Goal: Transaction & Acquisition: Purchase product/service

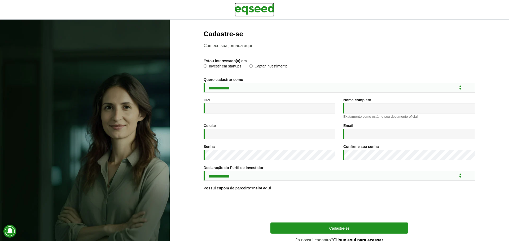
click at [262, 8] on img at bounding box center [255, 9] width 40 height 13
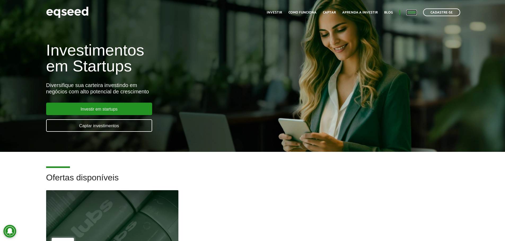
click at [412, 11] on link "Login" at bounding box center [411, 12] width 10 height 3
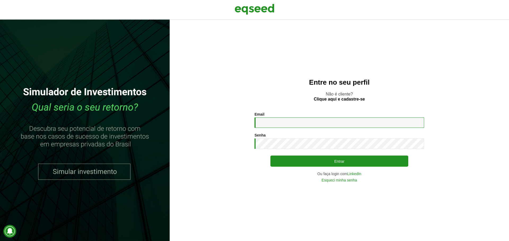
click at [325, 125] on input "Email *" at bounding box center [339, 123] width 170 height 10
type input "**********"
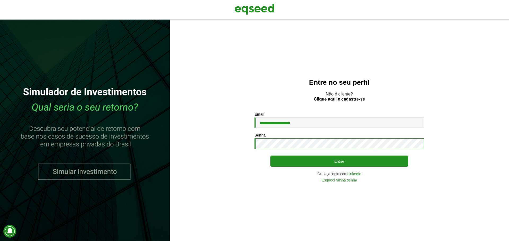
click at [270, 156] on button "Entrar" at bounding box center [339, 161] width 138 height 11
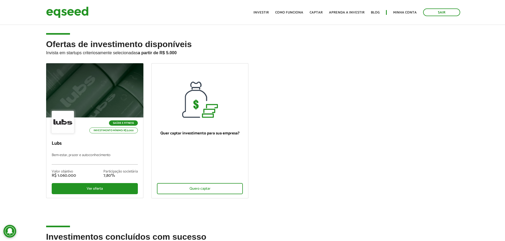
click at [373, 139] on ul "Saúde e Fitness Investimento mínimo: R$ 5.000 Lubs Bem-estar, prazer e autoconh…" at bounding box center [252, 135] width 421 height 144
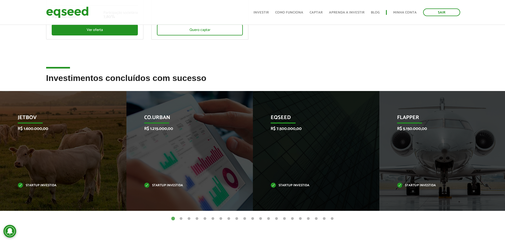
scroll to position [186, 0]
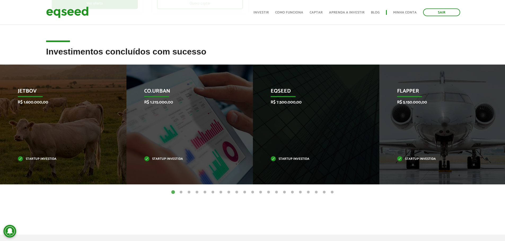
click at [181, 194] on button "2" at bounding box center [180, 192] width 5 height 5
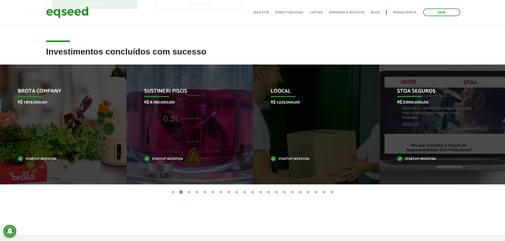
click at [190, 193] on button "3" at bounding box center [188, 192] width 5 height 5
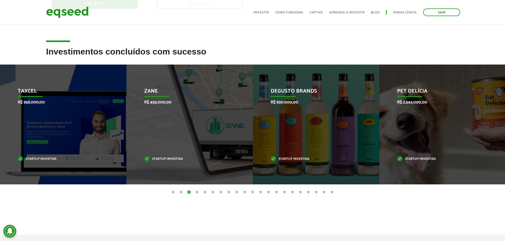
click at [197, 193] on button "4" at bounding box center [196, 192] width 5 height 5
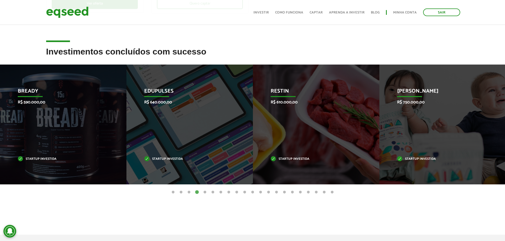
click at [205, 192] on button "5" at bounding box center [204, 192] width 5 height 5
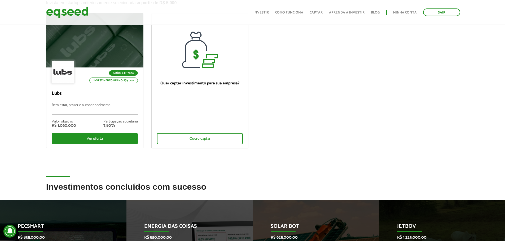
scroll to position [0, 0]
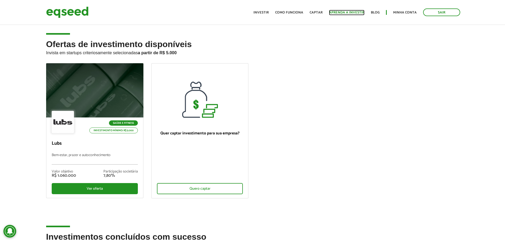
click at [350, 11] on link "Aprenda a investir" at bounding box center [347, 12] width 36 height 3
drag, startPoint x: 375, startPoint y: 131, endPoint x: 386, endPoint y: 134, distance: 11.7
click at [376, 131] on ul "Saúde e Fitness Investimento mínimo: R$ 5.000 Lubs Bem-estar, prazer e autoconh…" at bounding box center [252, 135] width 421 height 144
click at [432, 134] on ul "Saúde e Fitness Investimento mínimo: R$ 5.000 Lubs Bem-estar, prazer e autoconh…" at bounding box center [252, 135] width 421 height 144
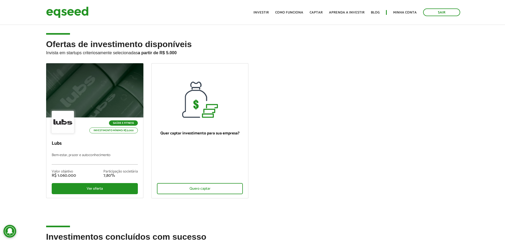
click at [402, 132] on ul "Saúde e Fitness Investimento mínimo: R$ 5.000 Lubs Bem-estar, prazer e autoconh…" at bounding box center [252, 135] width 421 height 144
click at [395, 144] on ul "Saúde e Fitness Investimento mínimo: R$ 5.000 Lubs Bem-estar, prazer e autoconh…" at bounding box center [252, 135] width 421 height 144
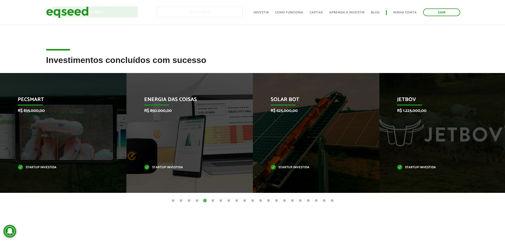
scroll to position [186, 0]
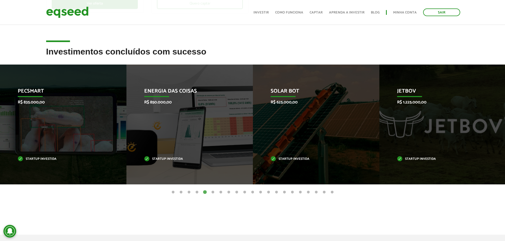
click at [396, 215] on article "Investimentos concluídos com sucesso Invoop R$ 250.000,00 Startup investida Pro…" at bounding box center [252, 135] width 505 height 177
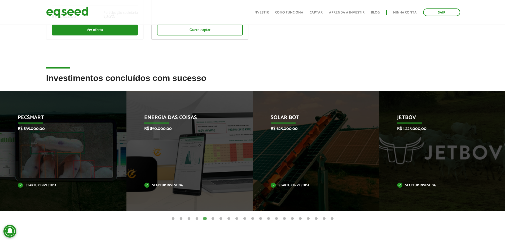
click at [212, 220] on button "6" at bounding box center [212, 219] width 5 height 5
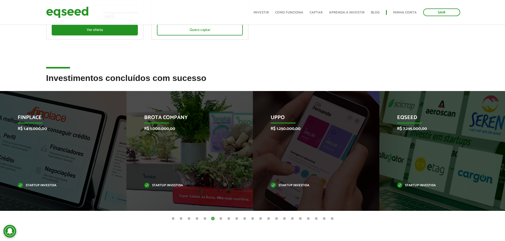
click at [142, 227] on article "Investimentos concluídos com sucesso Invoop R$ 250.000,00 Startup investida Pro…" at bounding box center [252, 162] width 505 height 177
click at [222, 218] on button "7" at bounding box center [220, 219] width 5 height 5
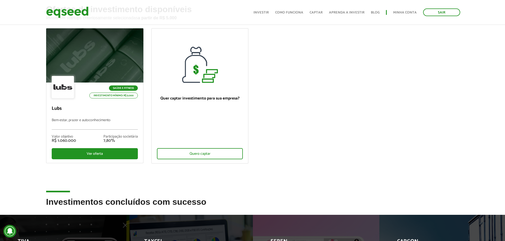
scroll to position [0, 0]
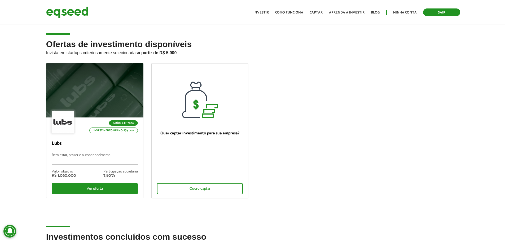
click at [437, 13] on link "Sair" at bounding box center [441, 12] width 37 height 8
